Goal: Check status: Check status

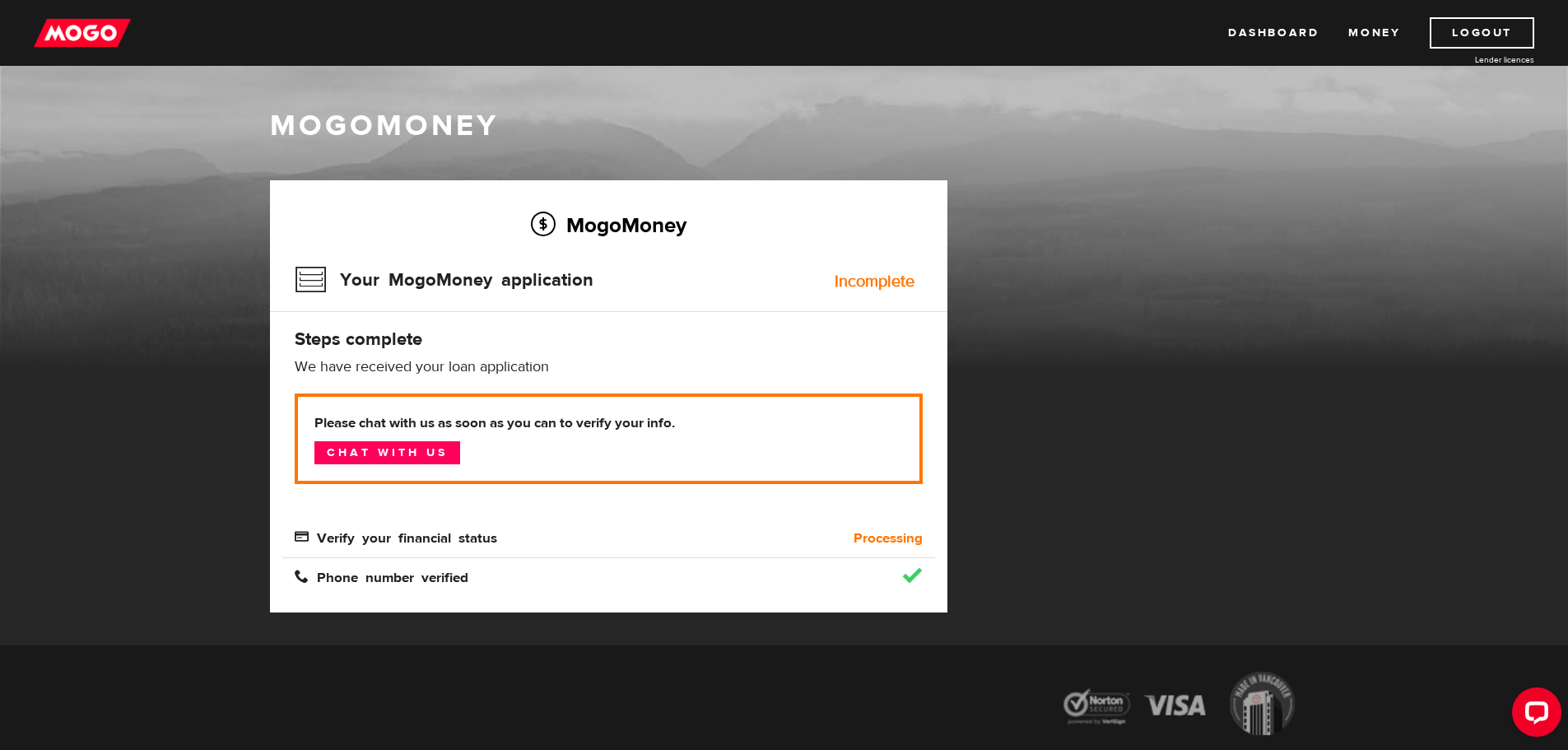
click at [430, 349] on h4 "Steps complete" at bounding box center [608, 339] width 628 height 23
click at [862, 273] on div "Incomplete" at bounding box center [874, 280] width 80 height 16
click at [508, 266] on h3 "Your MogoMoney application" at bounding box center [444, 279] width 298 height 43
drag, startPoint x: 874, startPoint y: 290, endPoint x: 851, endPoint y: 299, distance: 24.7
click at [874, 290] on div "Incomplete" at bounding box center [874, 280] width 80 height 16
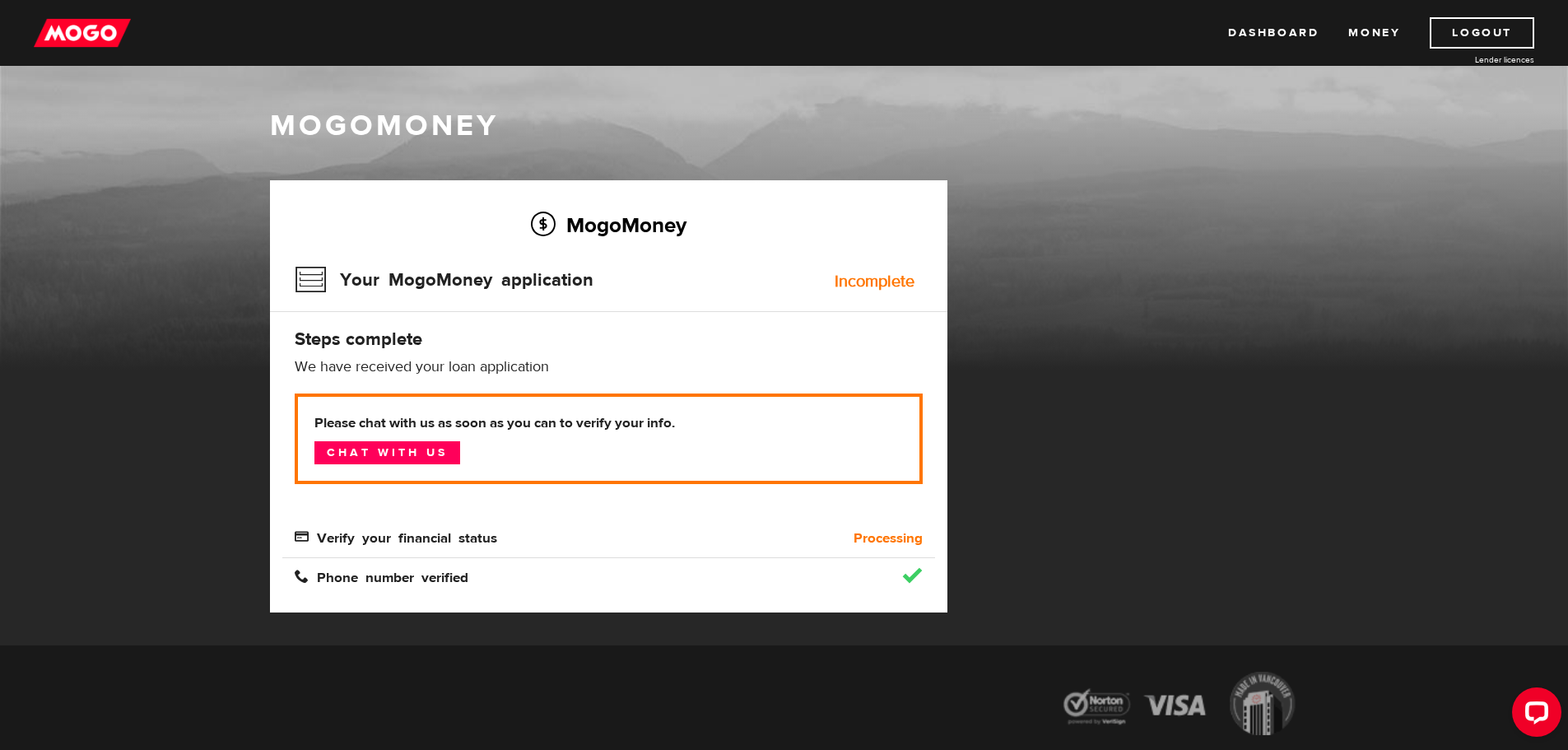
click at [475, 303] on div "Your MogoMoney application Incomplete" at bounding box center [608, 285] width 628 height 53
click at [389, 443] on p "Please chat with us as soon as you can to verify your info. Chat with us" at bounding box center [608, 438] width 628 height 90
click at [764, 518] on div "Please chat with us as soon as you can to verify your info. Chat with us Verify…" at bounding box center [608, 471] width 628 height 155
click at [363, 356] on div "MogoMoney Your MogoMoney application Incomplete Steps complete We have received…" at bounding box center [608, 396] width 678 height 433
click at [370, 270] on h3 "Your MogoMoney application" at bounding box center [444, 279] width 298 height 43
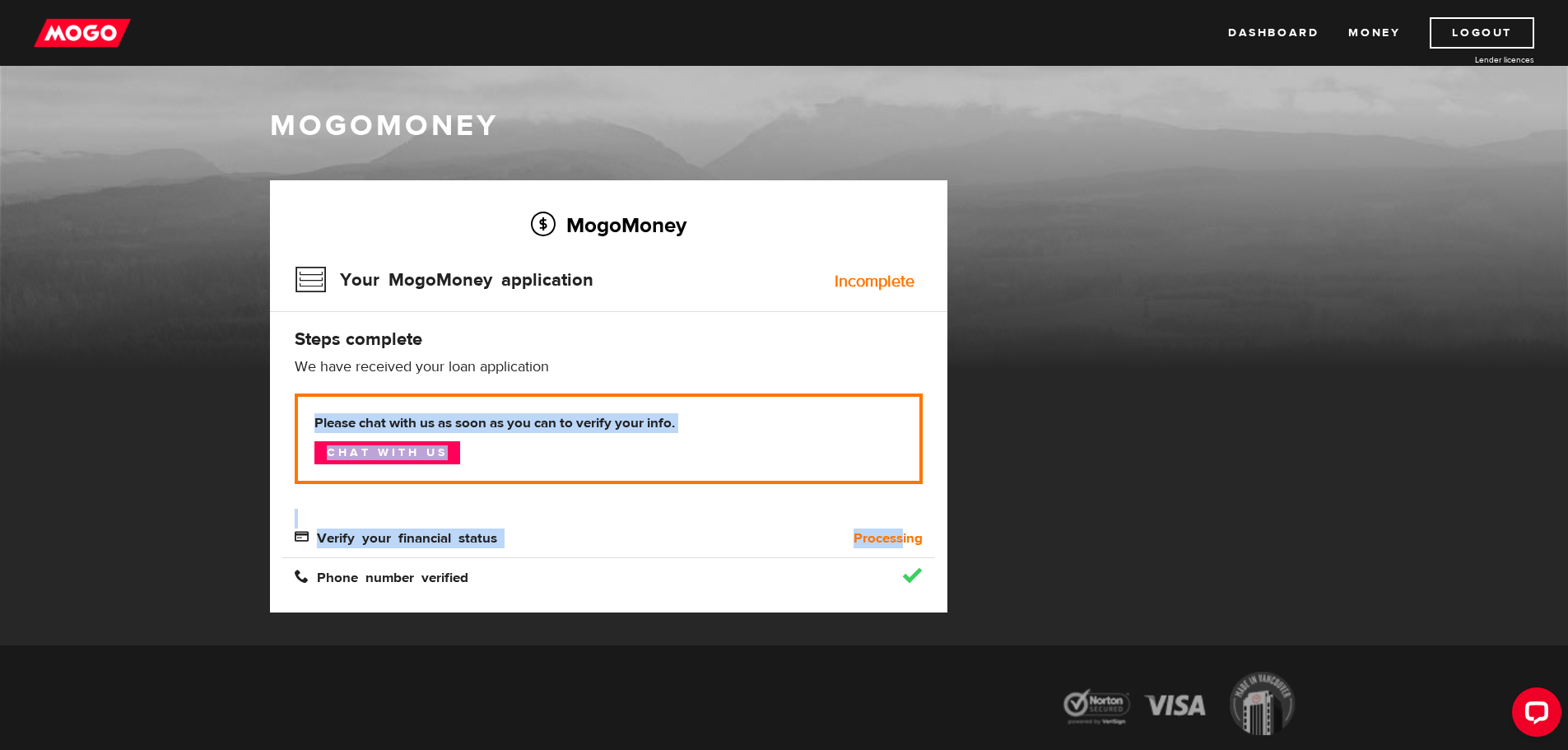
drag, startPoint x: 904, startPoint y: 531, endPoint x: 898, endPoint y: 510, distance: 21.8
click at [901, 518] on div "Please chat with us as soon as you can to verify your info. Chat with us Verify…" at bounding box center [608, 471] width 628 height 155
drag, startPoint x: 374, startPoint y: 537, endPoint x: 382, endPoint y: 548, distance: 13.6
click at [374, 540] on span "Verify your financial status" at bounding box center [395, 536] width 202 height 14
click at [551, 544] on div "Verify your financial status" at bounding box center [526, 538] width 489 height 20
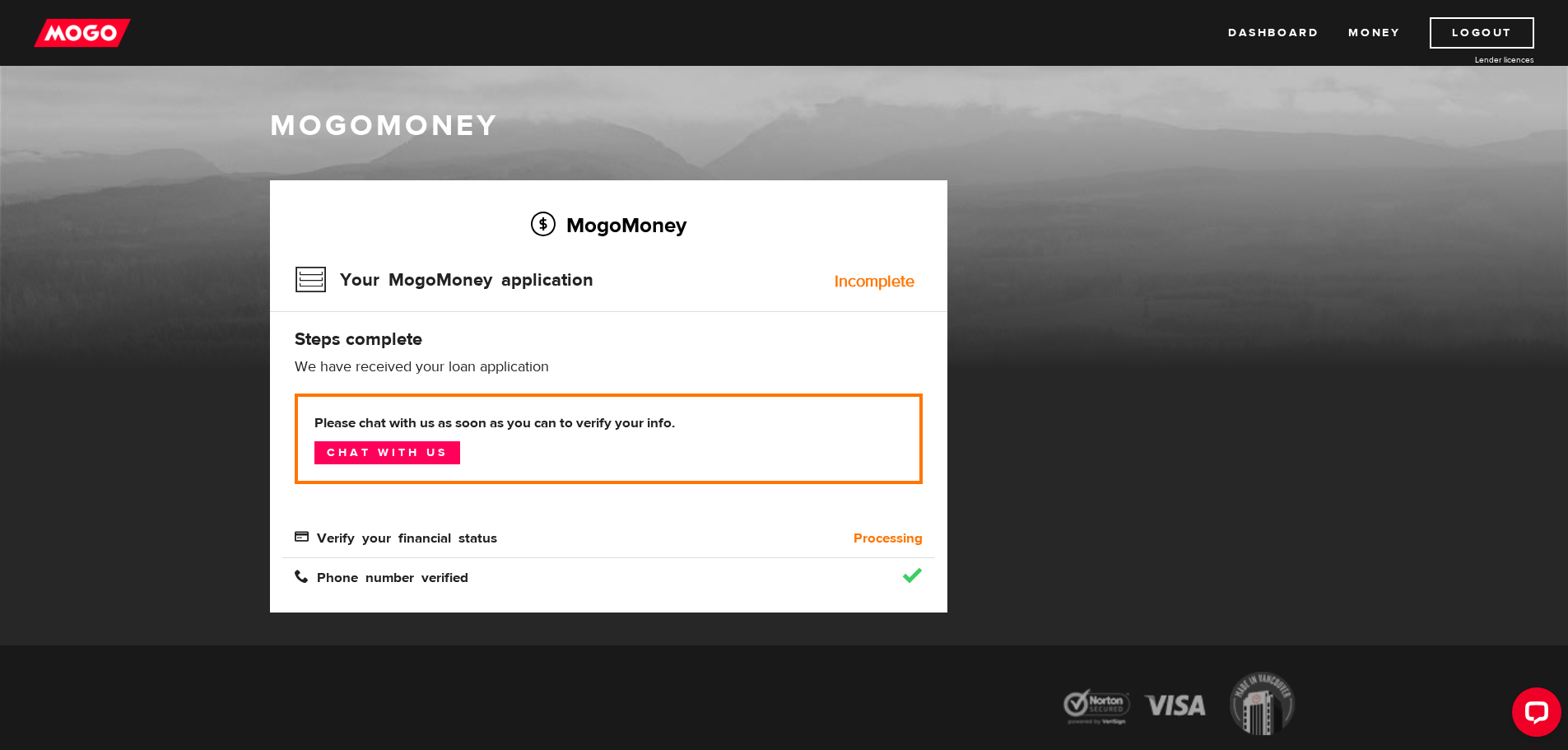
click at [666, 342] on h4 "Steps complete" at bounding box center [608, 339] width 628 height 23
click at [827, 288] on div "Your MogoMoney application Incomplete" at bounding box center [608, 285] width 628 height 53
click at [539, 283] on h3 "Your MogoMoney application" at bounding box center [444, 279] width 298 height 43
click at [385, 451] on link "Chat with us" at bounding box center [387, 452] width 145 height 23
